Goal: Find specific page/section: Find specific page/section

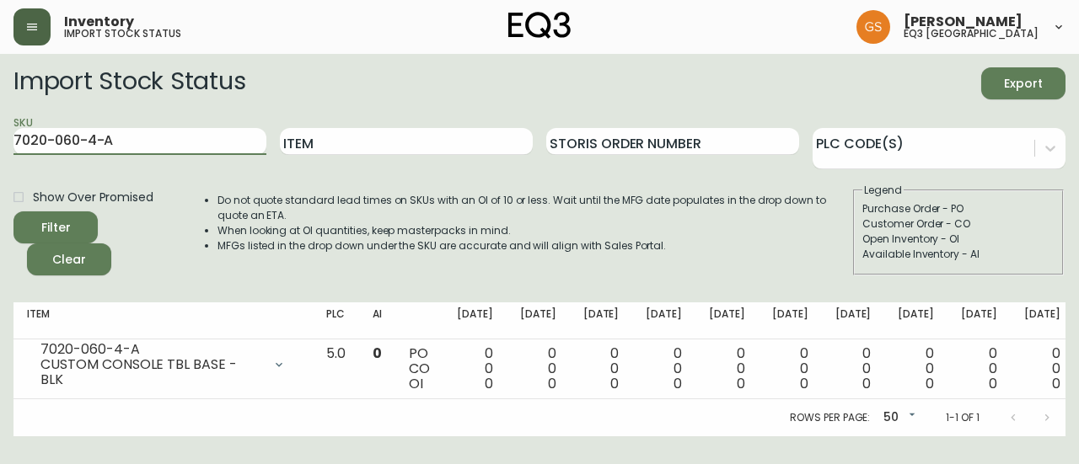
click at [34, 26] on icon "button" at bounding box center [32, 27] width 10 height 7
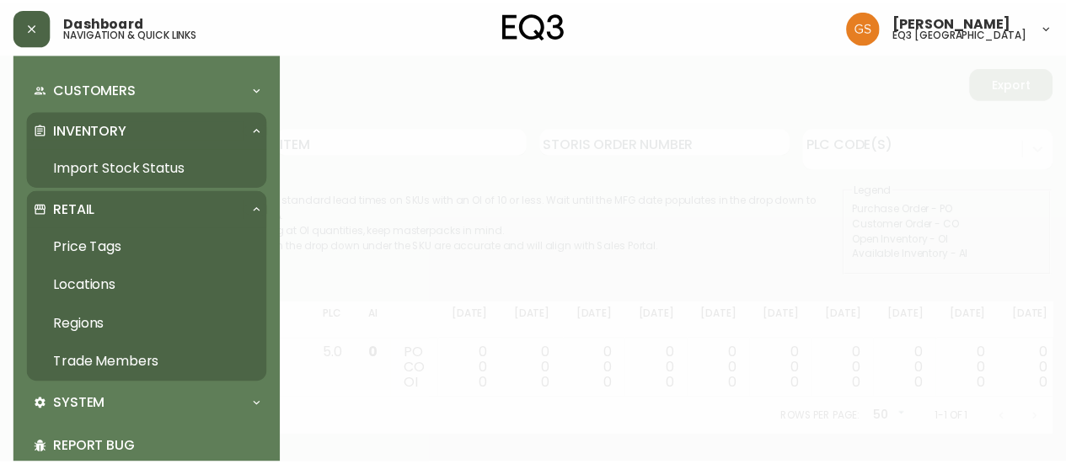
scroll to position [167, 0]
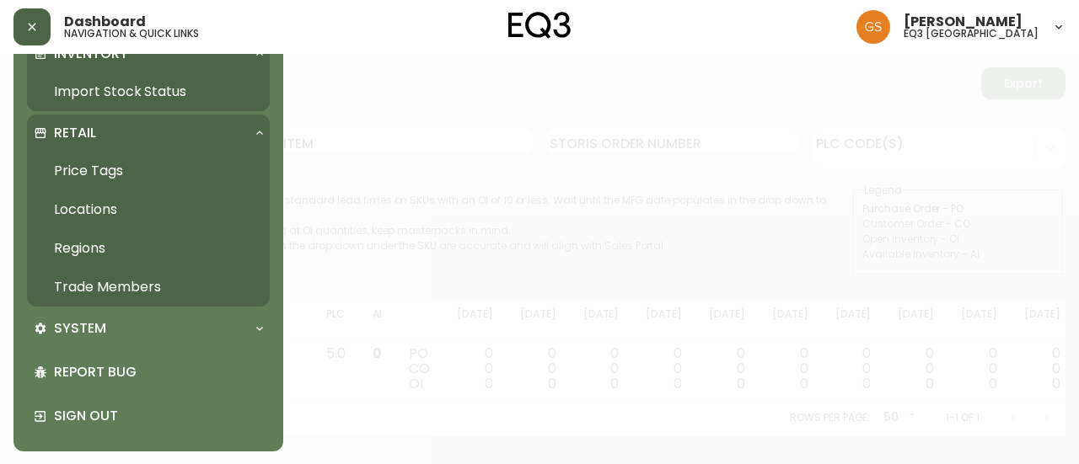
click at [133, 285] on link "Trade Members" at bounding box center [148, 287] width 243 height 39
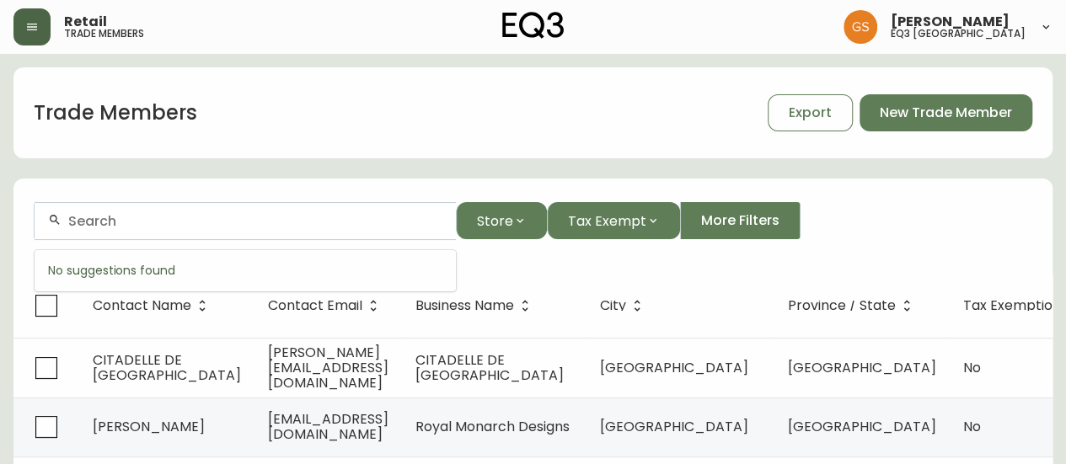
click at [266, 225] on input "text" at bounding box center [255, 221] width 374 height 16
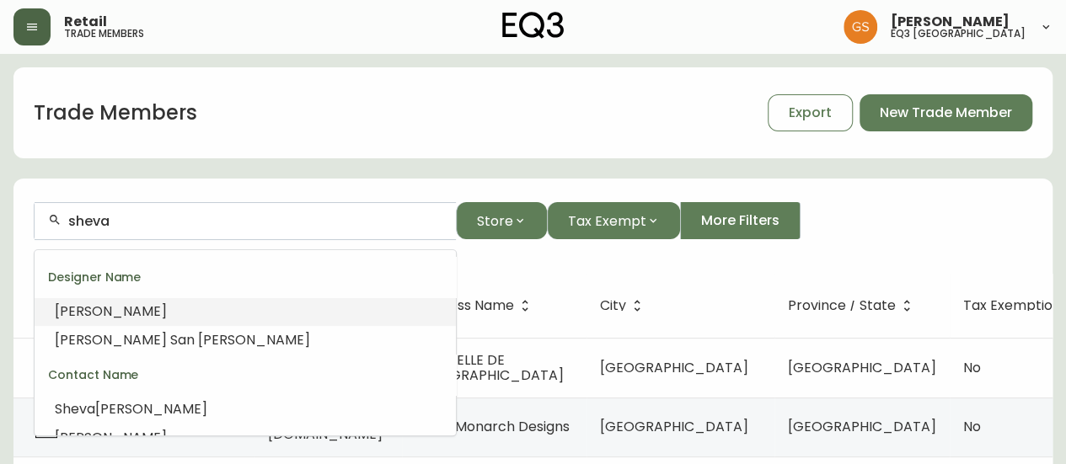
scroll to position [84, 0]
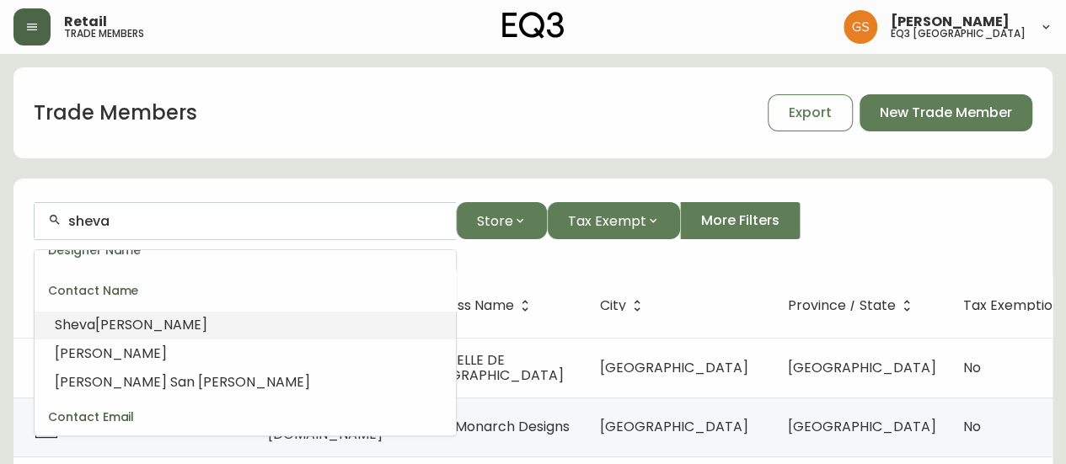
click at [180, 318] on li "[PERSON_NAME]" at bounding box center [245, 325] width 421 height 29
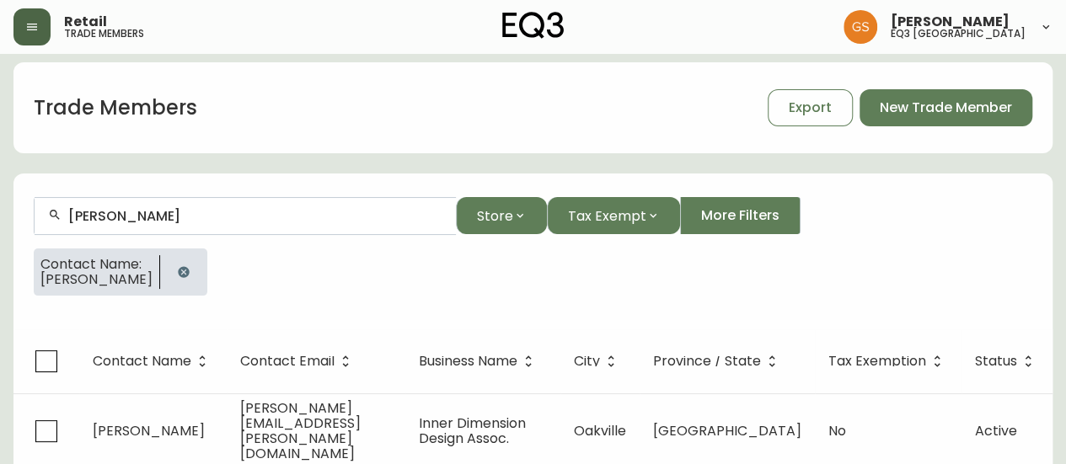
scroll to position [42, 0]
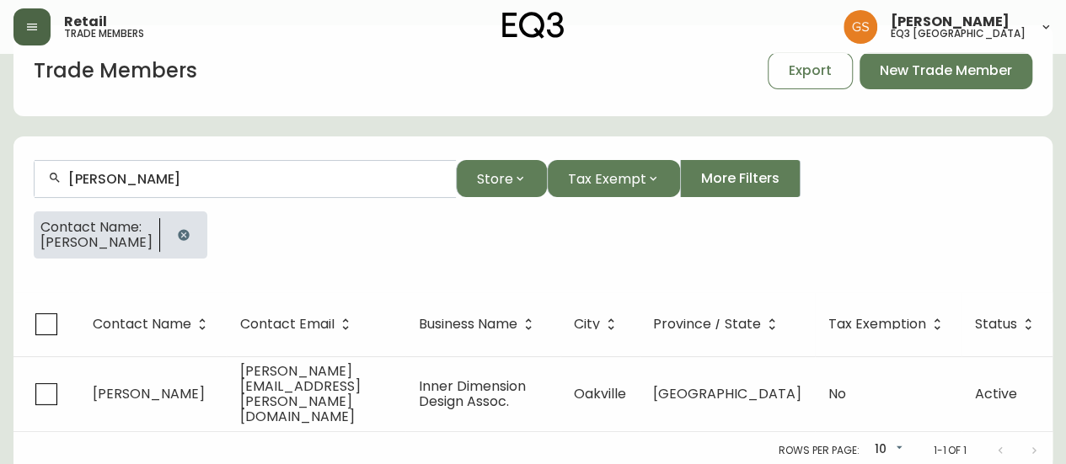
type input "[PERSON_NAME]"
